Goal: Information Seeking & Learning: Check status

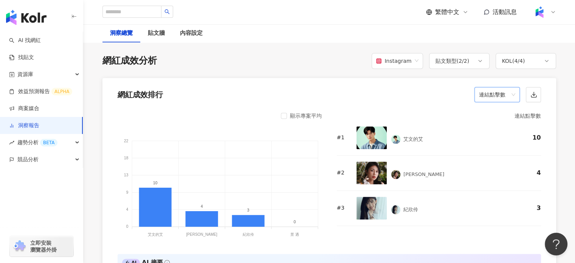
click at [507, 96] on span "連結點擊數" at bounding box center [497, 94] width 36 height 14
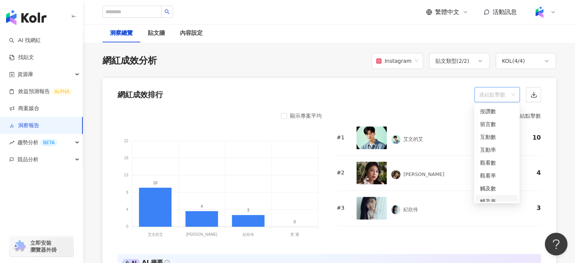
click at [501, 197] on div "觸及率" at bounding box center [496, 201] width 33 height 8
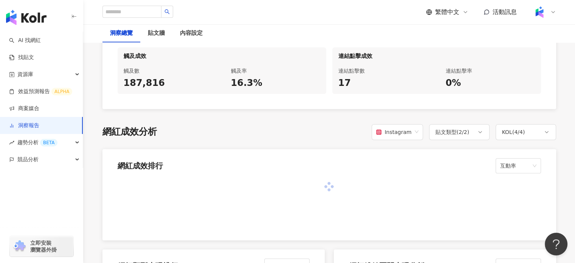
scroll to position [567, 0]
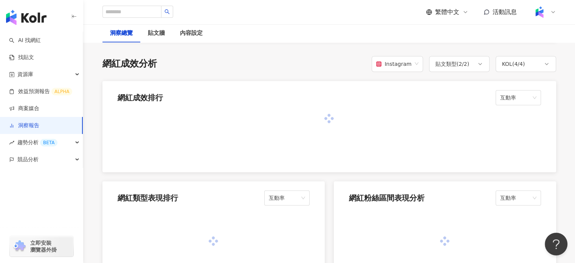
click at [513, 105] on div "網紅成效排行 互動率" at bounding box center [329, 95] width 454 height 29
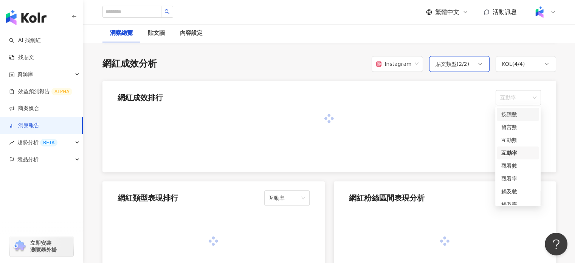
click at [462, 62] on div "貼文類型 ( 2 / 2 )" at bounding box center [452, 63] width 34 height 9
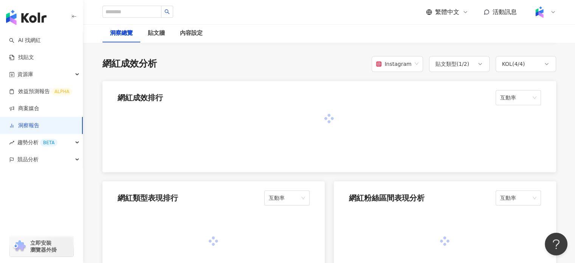
click at [524, 88] on div "網紅成效排行 互動率" at bounding box center [329, 95] width 454 height 29
click at [532, 97] on span "互動率" at bounding box center [518, 97] width 36 height 14
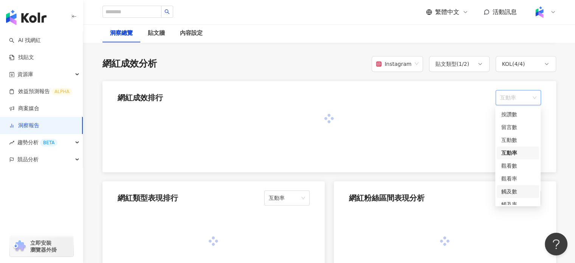
scroll to position [32, 0]
click at [511, 172] on div "觸及率" at bounding box center [517, 172] width 33 height 8
